Goal: Task Accomplishment & Management: Manage account settings

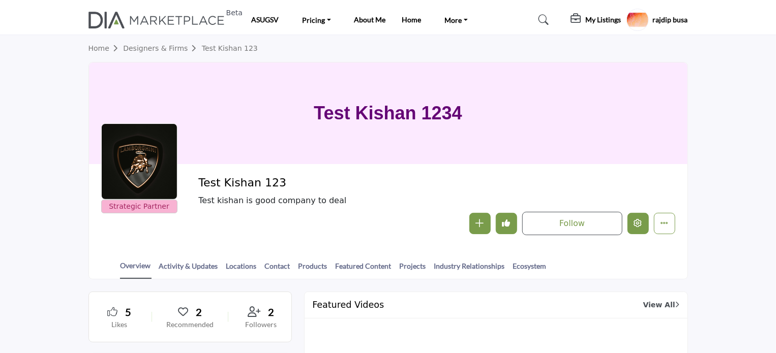
click at [635, 227] on icon "Edit company" at bounding box center [638, 223] width 8 height 8
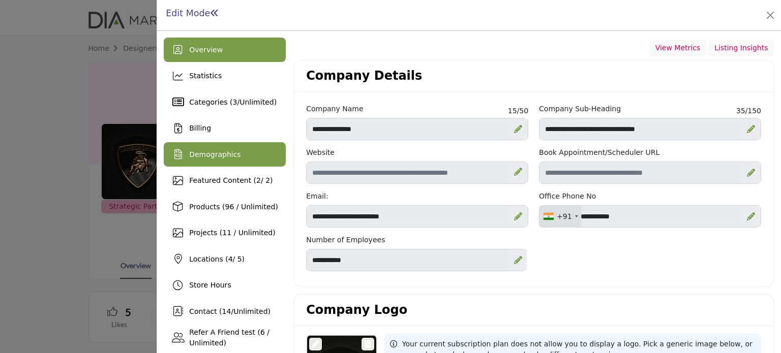
click at [213, 154] on span "Demographics" at bounding box center [214, 155] width 51 height 8
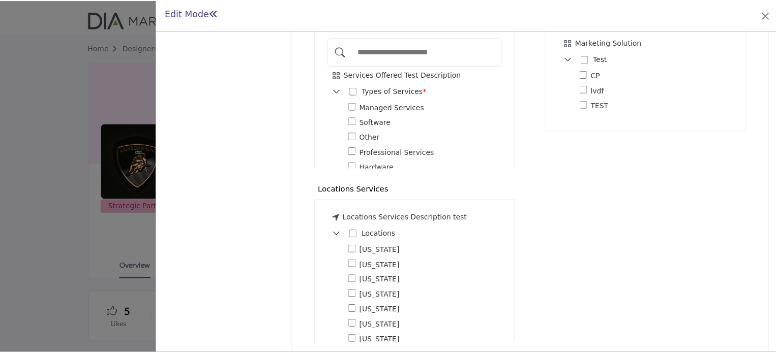
scroll to position [773, 0]
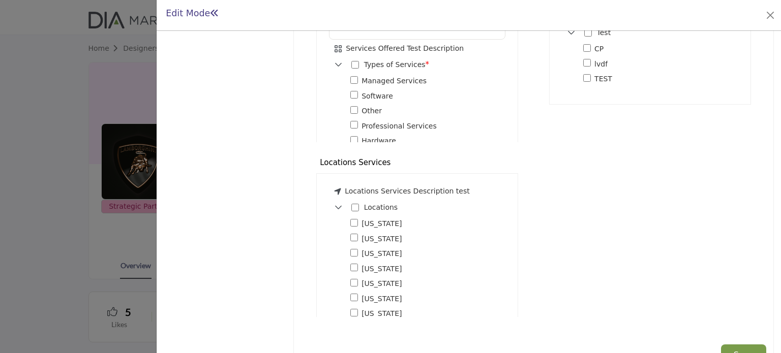
click at [45, 58] on div at bounding box center [390, 176] width 781 height 353
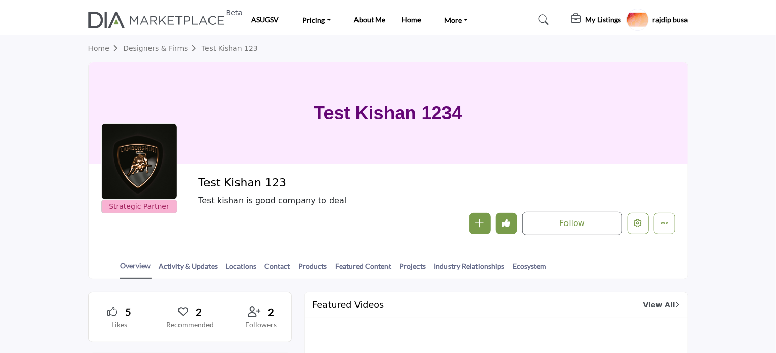
click at [667, 22] on h5 "rajdip busa" at bounding box center [670, 20] width 35 height 10
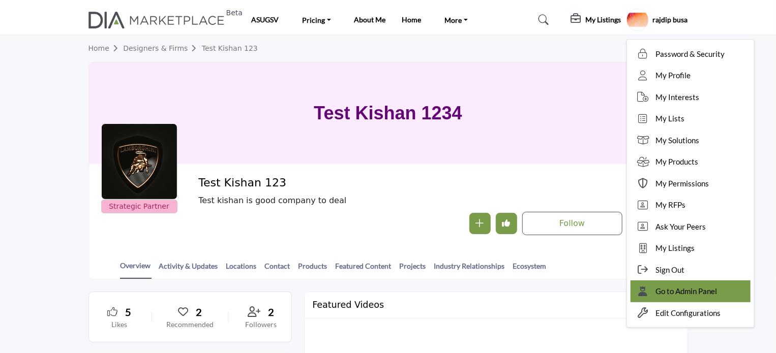
click at [669, 283] on div "Go to Admin Panel" at bounding box center [691, 292] width 120 height 22
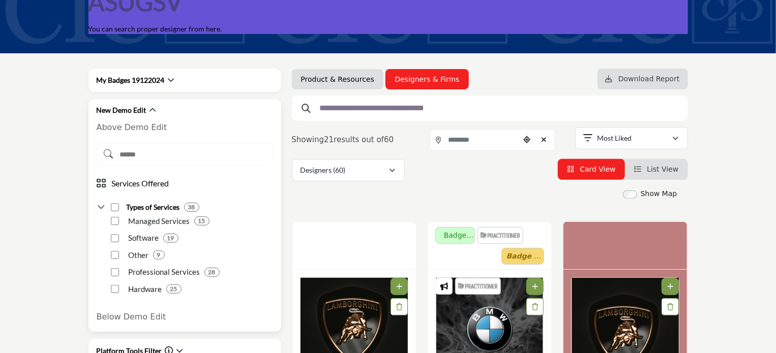
scroll to position [102, 0]
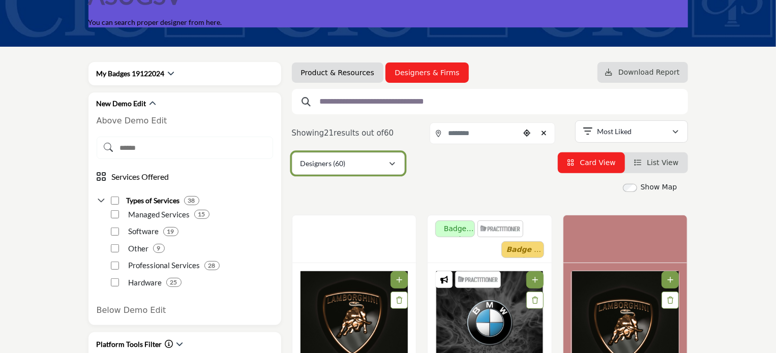
click at [341, 163] on p "Designers (60)" at bounding box center [323, 164] width 45 height 10
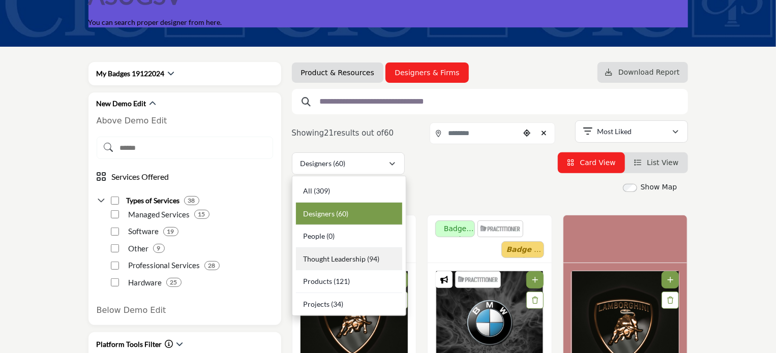
click at [346, 260] on span "Thought Leadership" at bounding box center [334, 259] width 63 height 9
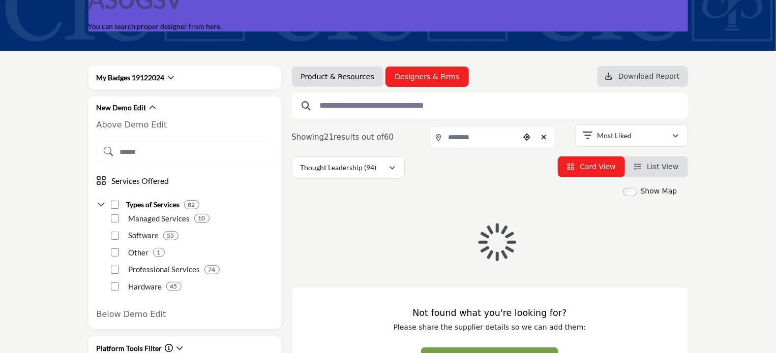
scroll to position [102, 0]
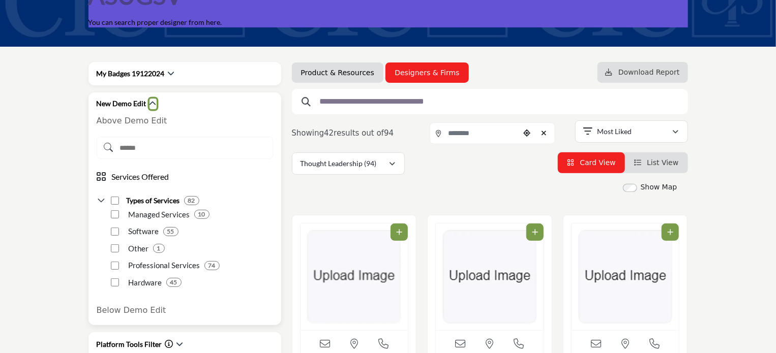
click at [151, 104] on icon "button" at bounding box center [153, 103] width 7 height 7
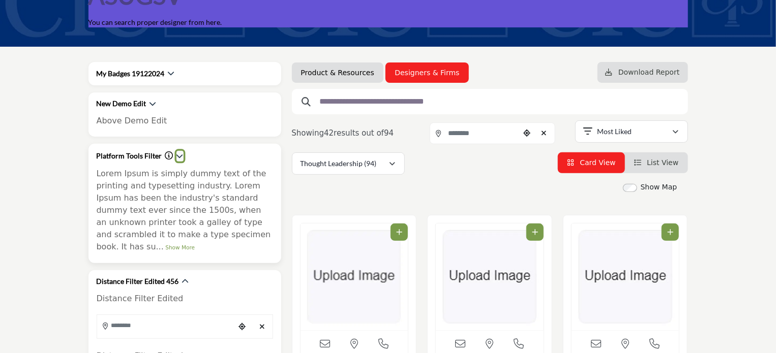
click at [179, 157] on icon "button" at bounding box center [179, 156] width 7 height 7
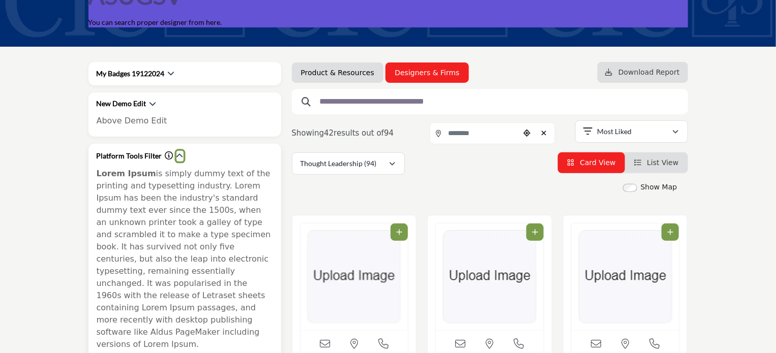
click at [178, 157] on icon "button" at bounding box center [179, 156] width 7 height 7
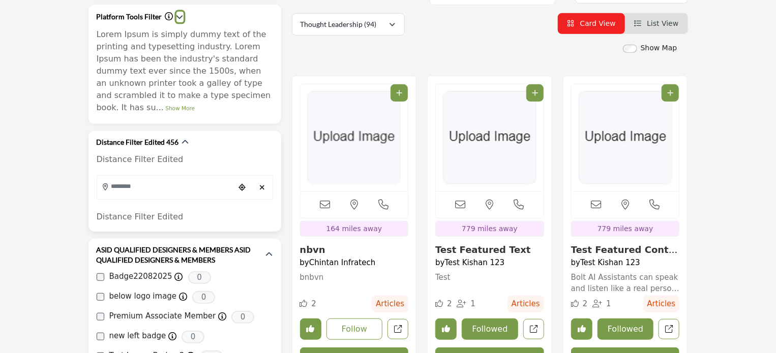
scroll to position [254, 0]
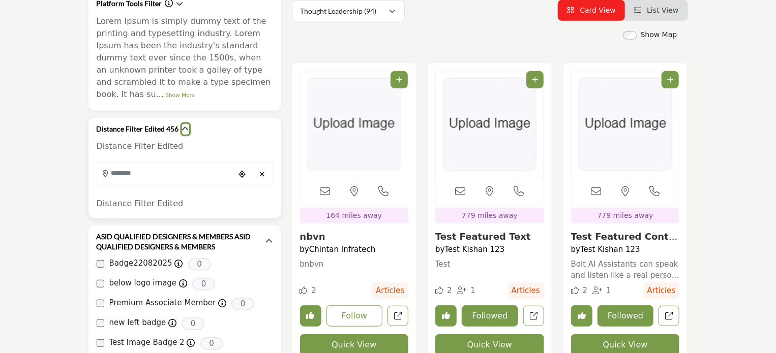
click at [184, 126] on icon "button" at bounding box center [185, 129] width 7 height 7
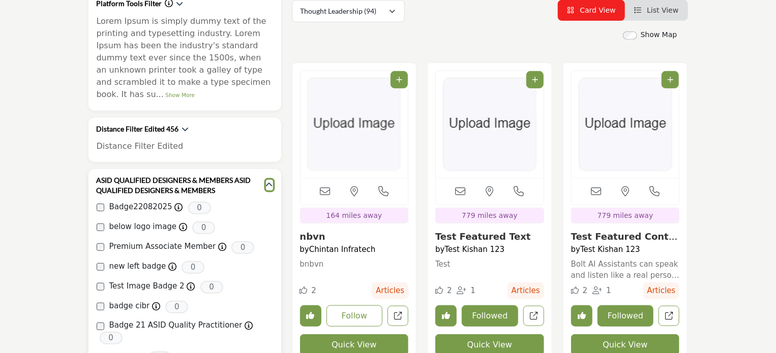
click at [271, 182] on icon "button" at bounding box center [269, 185] width 7 height 7
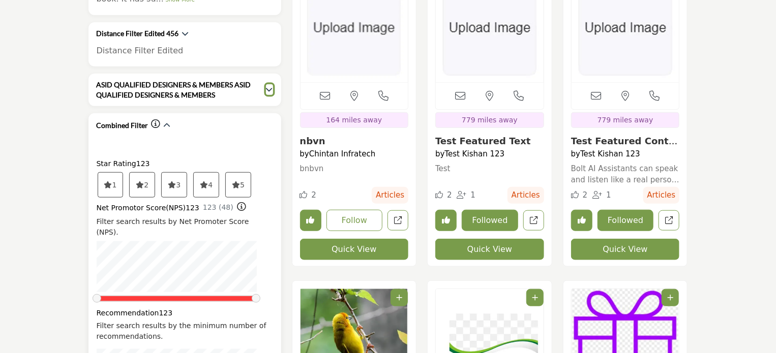
scroll to position [356, 0]
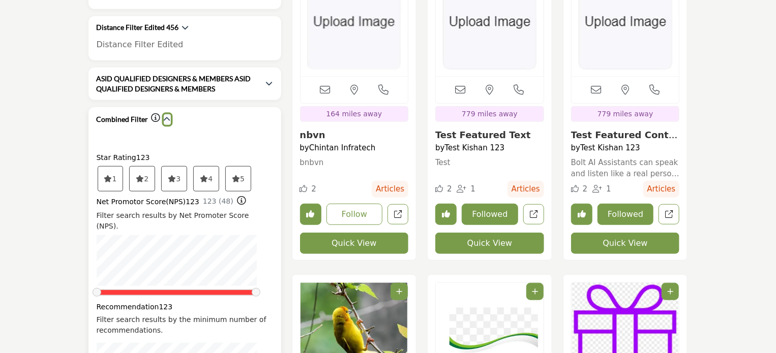
click at [165, 116] on icon "button" at bounding box center [167, 119] width 7 height 7
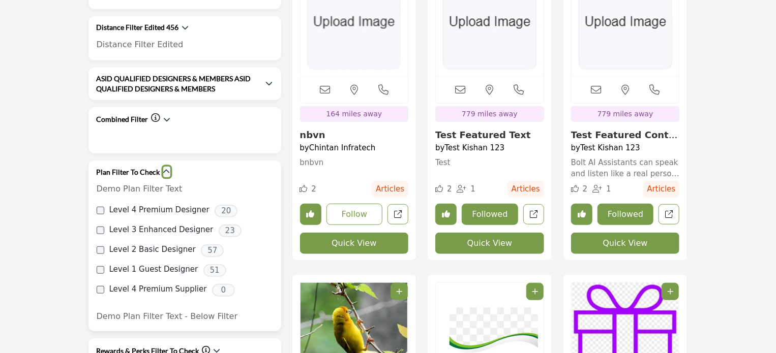
click at [163, 168] on icon "button" at bounding box center [166, 171] width 7 height 7
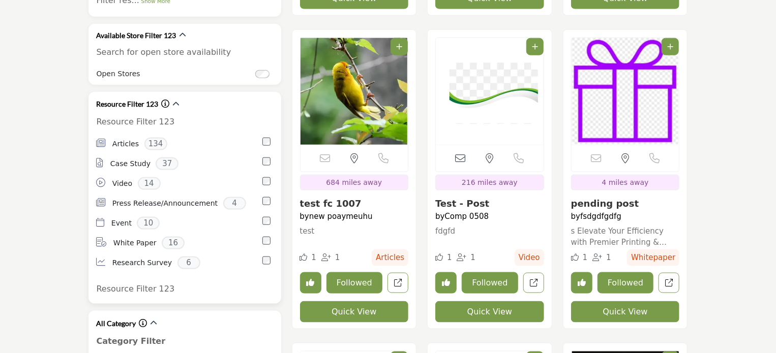
scroll to position [610, 0]
